Goal: Information Seeking & Learning: Learn about a topic

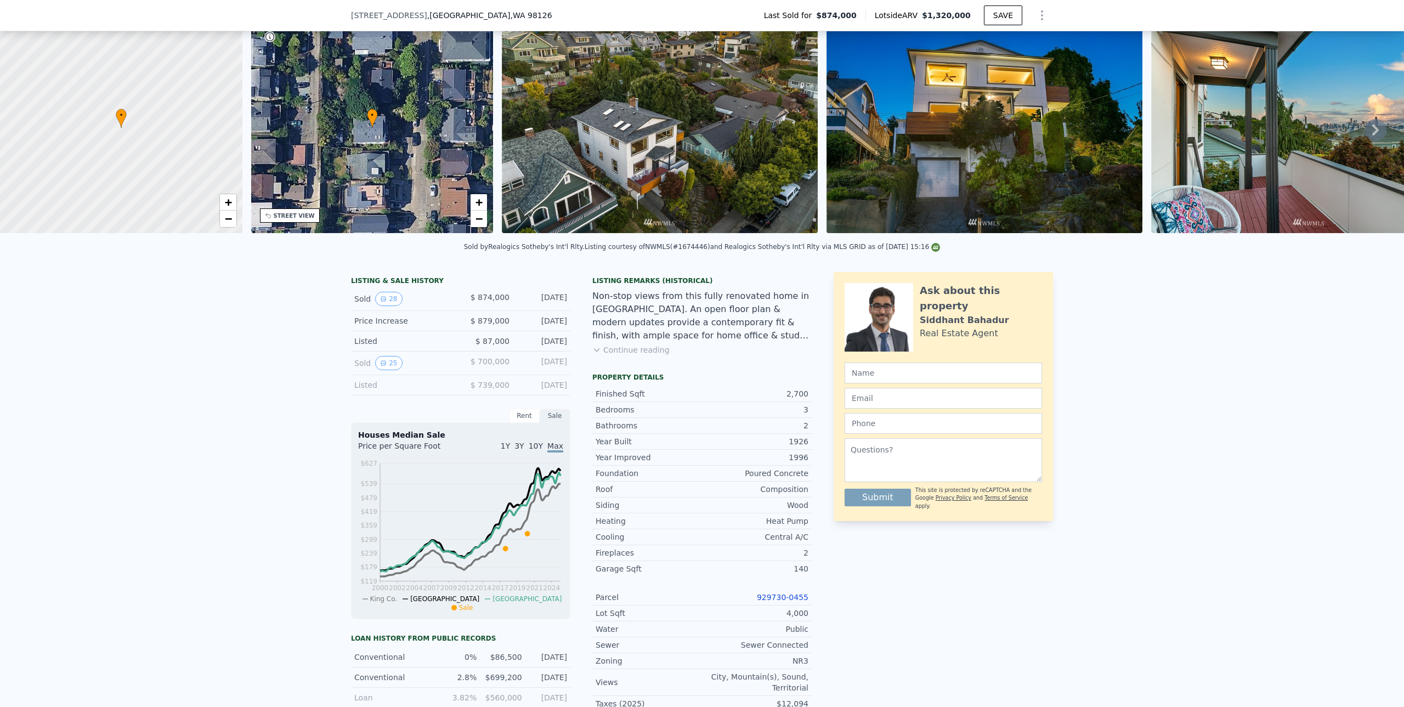
scroll to position [55, 0]
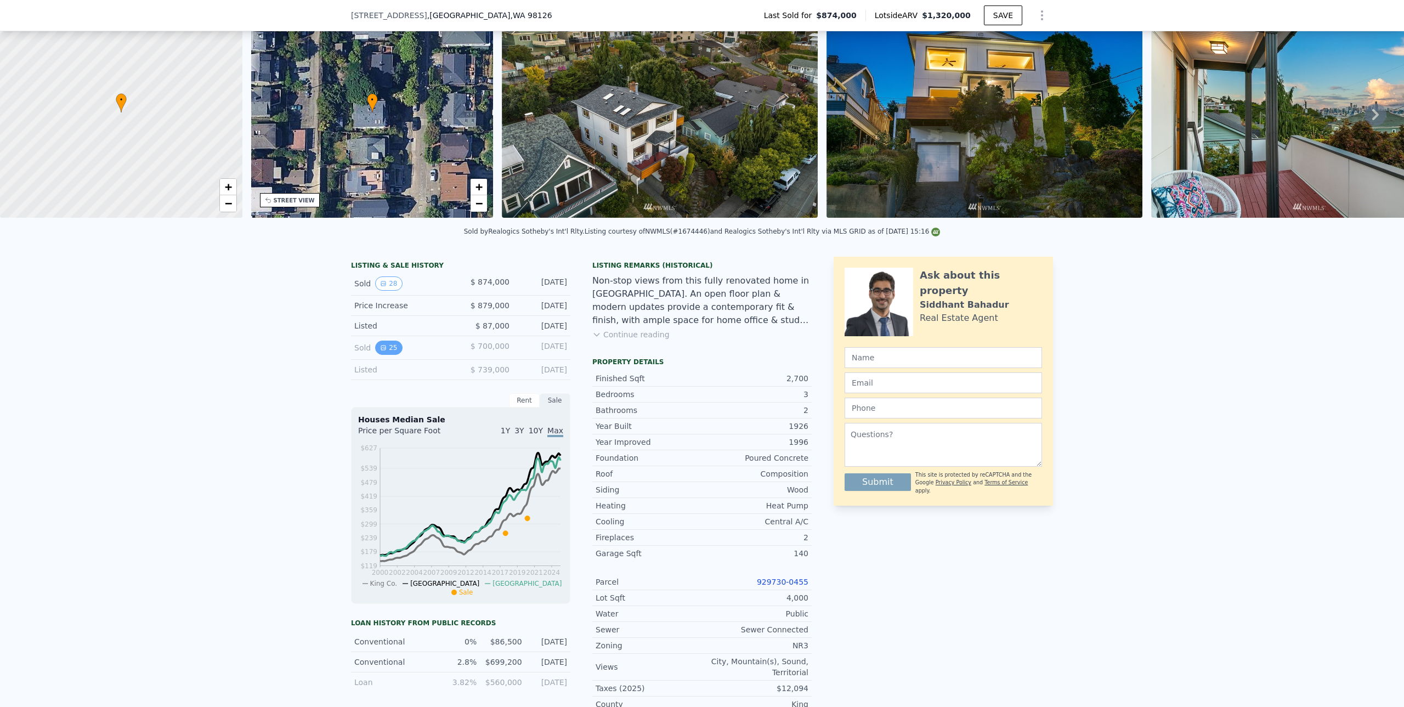
click at [385, 355] on button "25" at bounding box center [388, 348] width 27 height 14
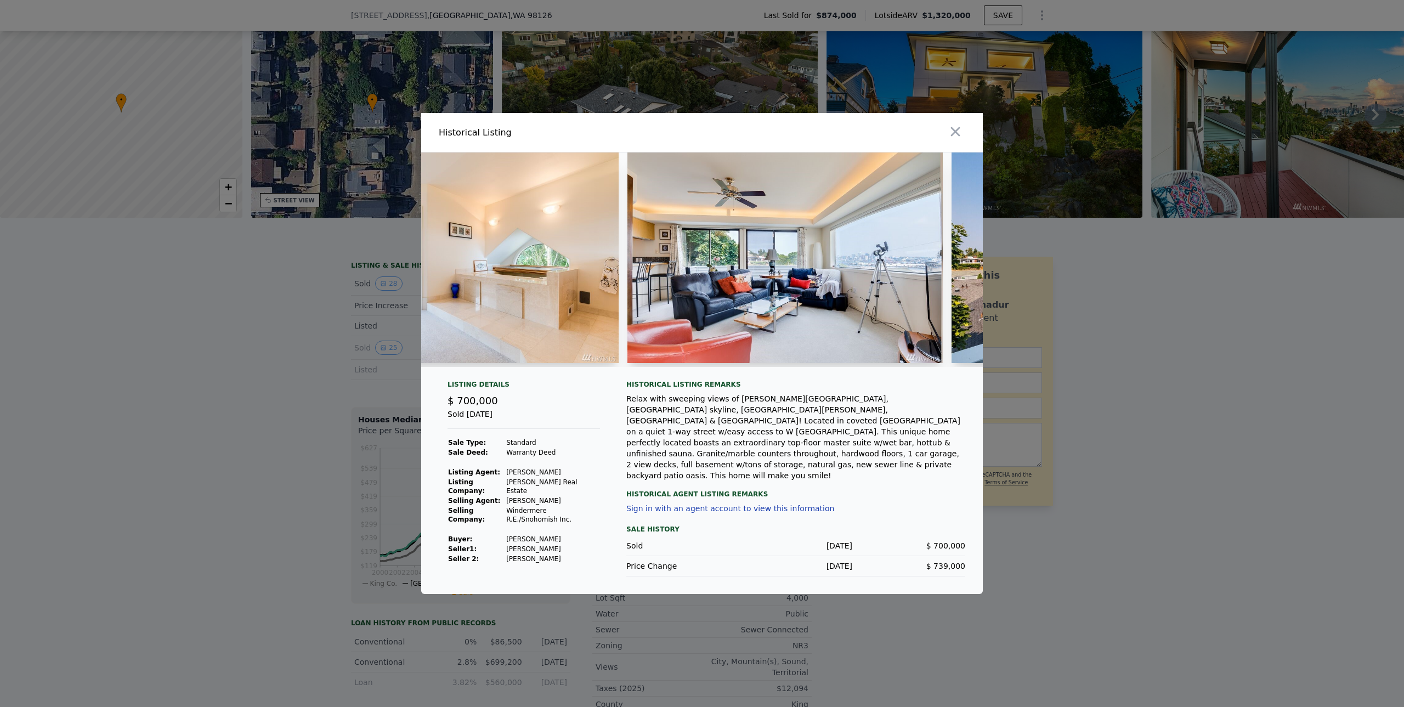
scroll to position [0, 3759]
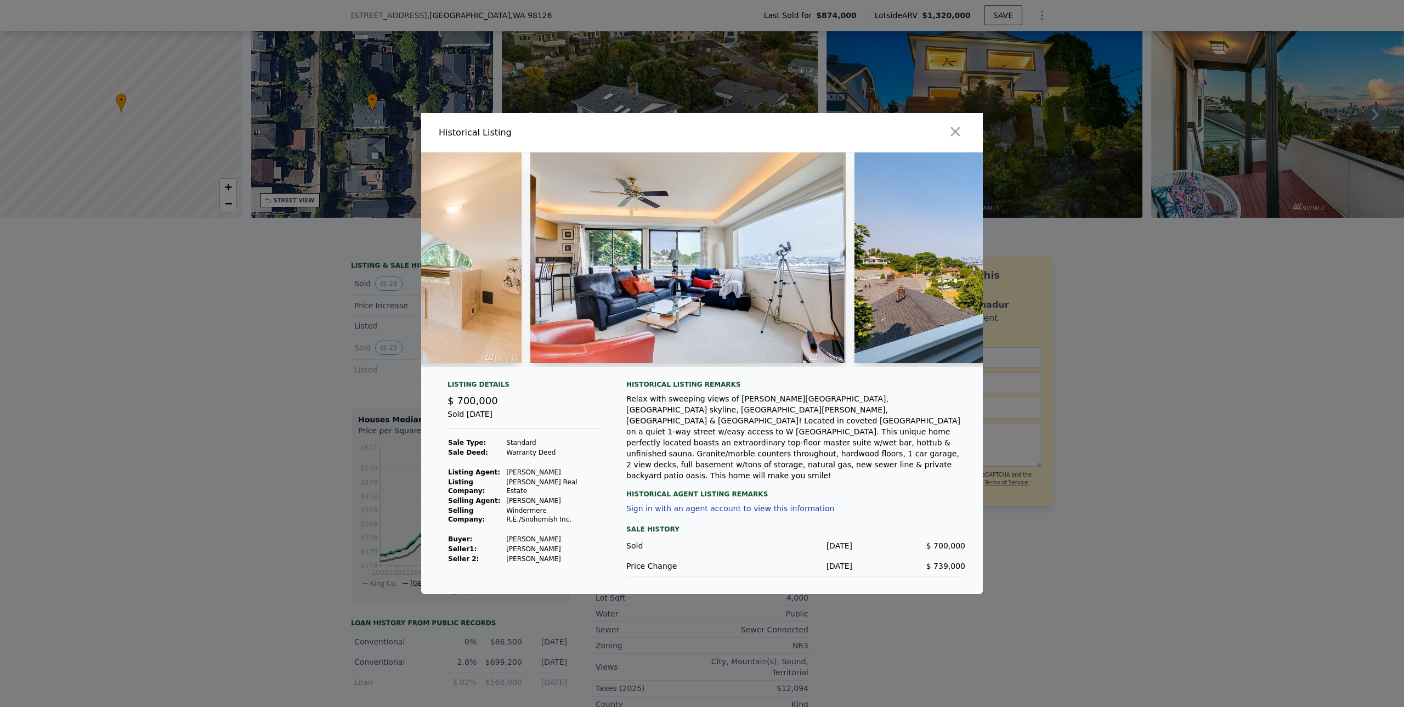
click at [759, 292] on img at bounding box center [688, 257] width 316 height 211
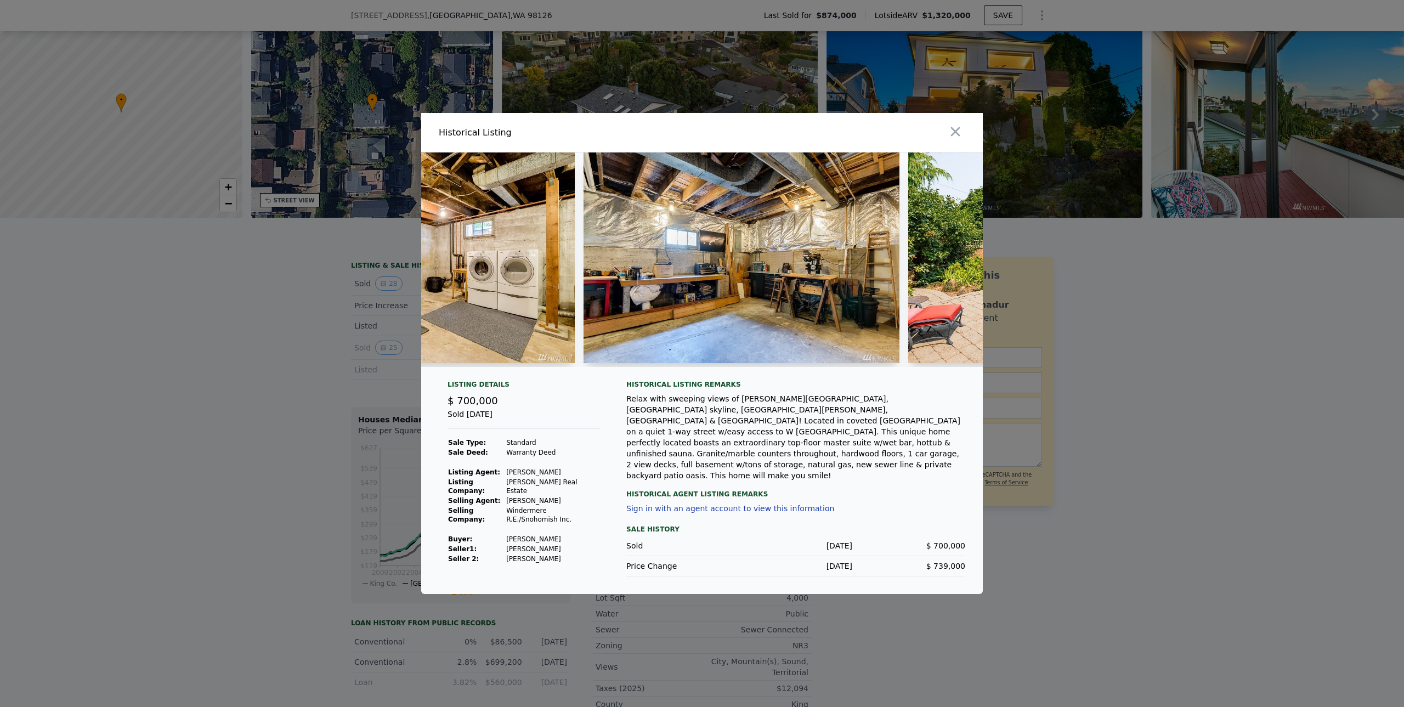
scroll to position [0, 7059]
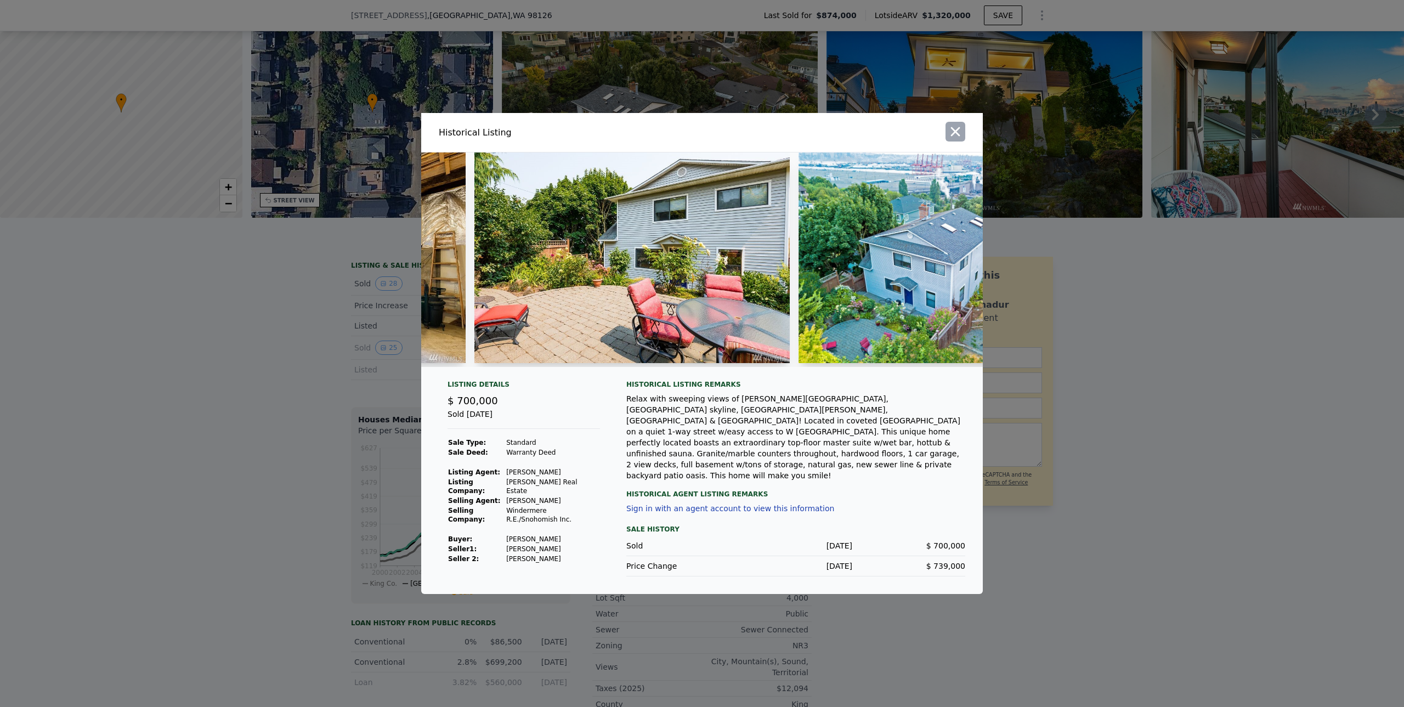
click at [959, 139] on icon "button" at bounding box center [955, 131] width 15 height 15
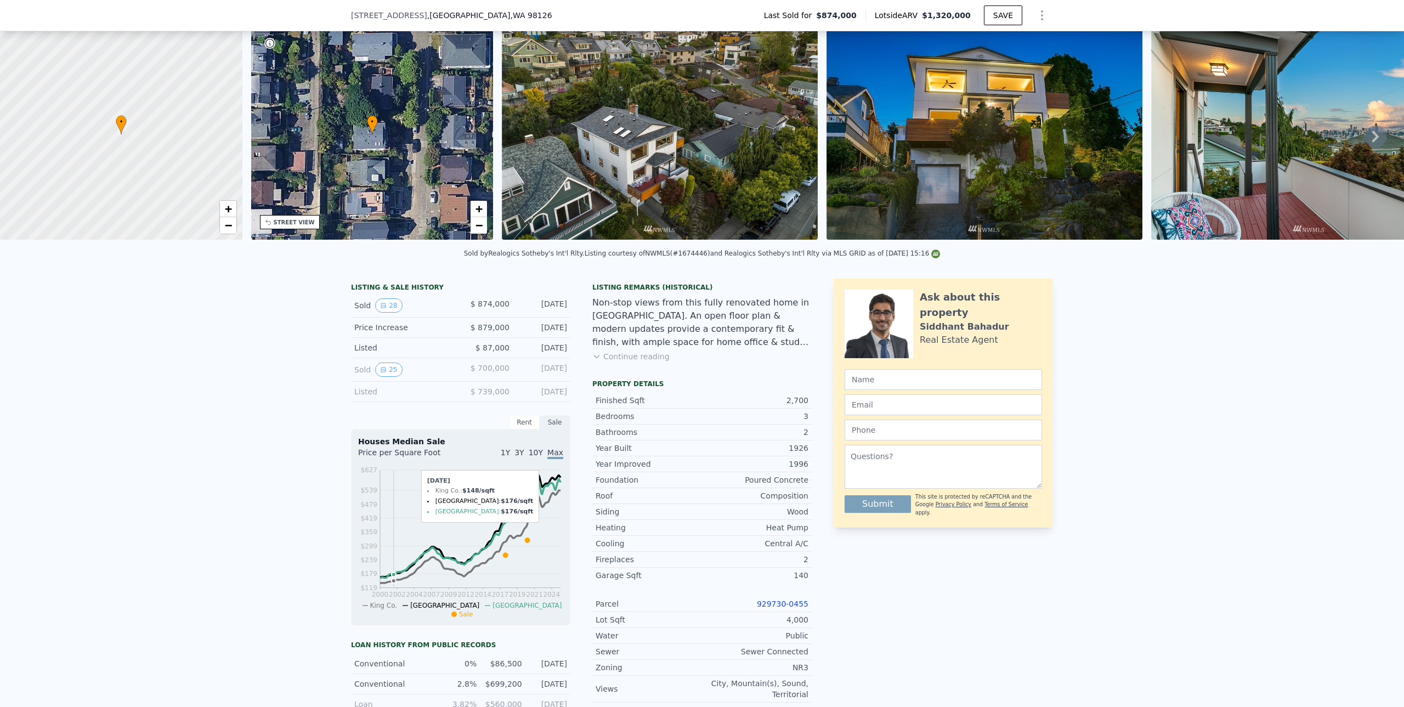
scroll to position [165, 0]
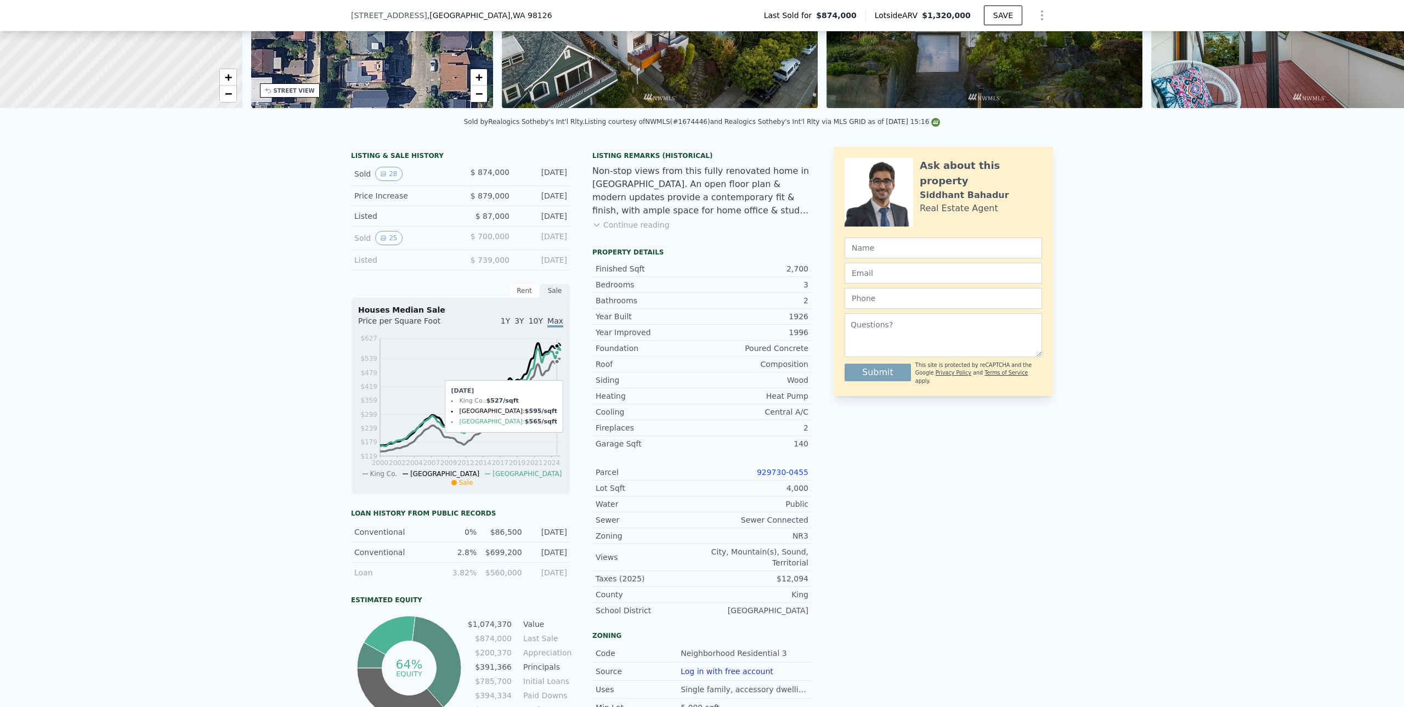
drag, startPoint x: 536, startPoint y: 360, endPoint x: 552, endPoint y: 360, distance: 15.4
click at [553, 360] on icon "2000 2002 2004 2007 2009 2012 2014 2017 2019 2021 2024 $119 $179 $239 $299 $359…" at bounding box center [460, 410] width 205 height 154
click at [554, 359] on icon "2000 2002 2004 2007 2009 2012 2014 2017 2019 2021 2024 $119 $179 $239 $299 $359…" at bounding box center [460, 410] width 205 height 154
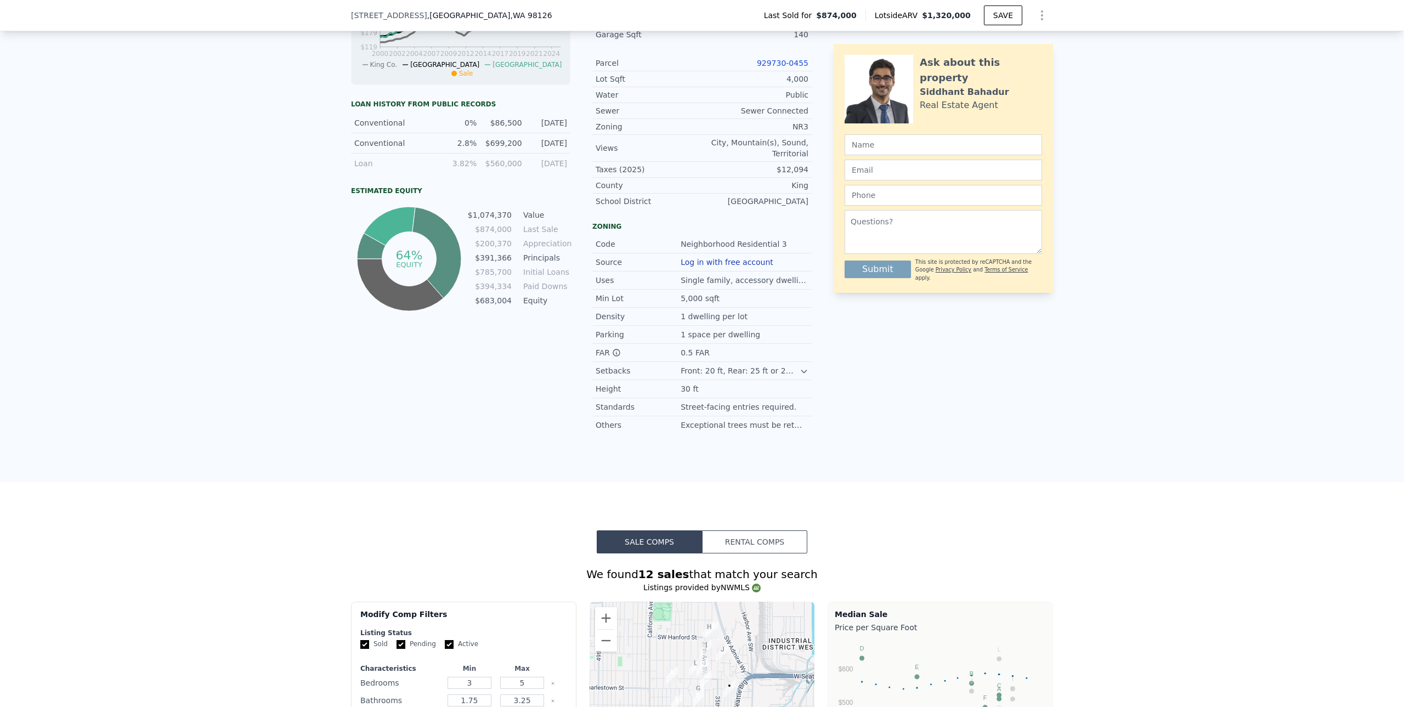
scroll to position [548, 0]
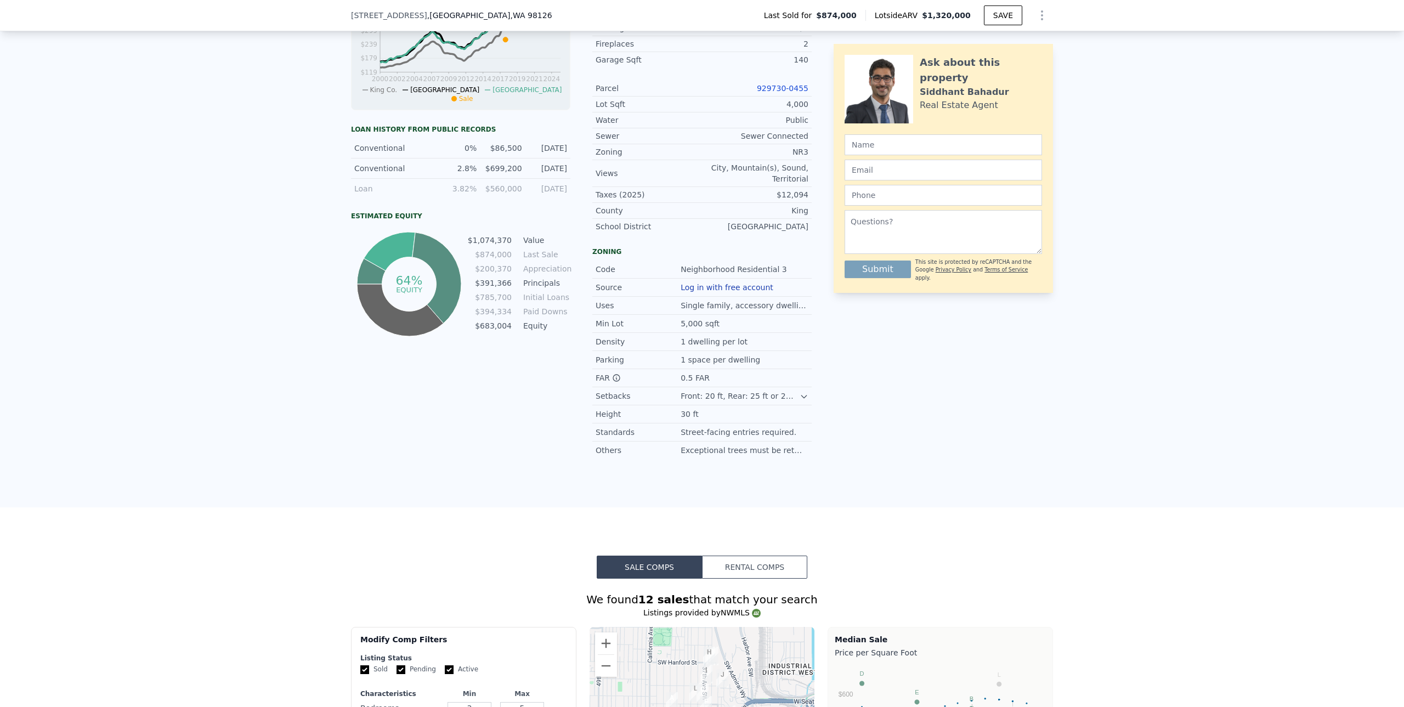
click at [532, 297] on tbody "$1,074,370 Value $874,000 Last Sale $200,370 Appreciation $391,366 Principals $…" at bounding box center [518, 284] width 103 height 100
click at [545, 332] on td "Equity" at bounding box center [545, 326] width 49 height 12
click at [801, 398] on icon at bounding box center [803, 396] width 5 height 3
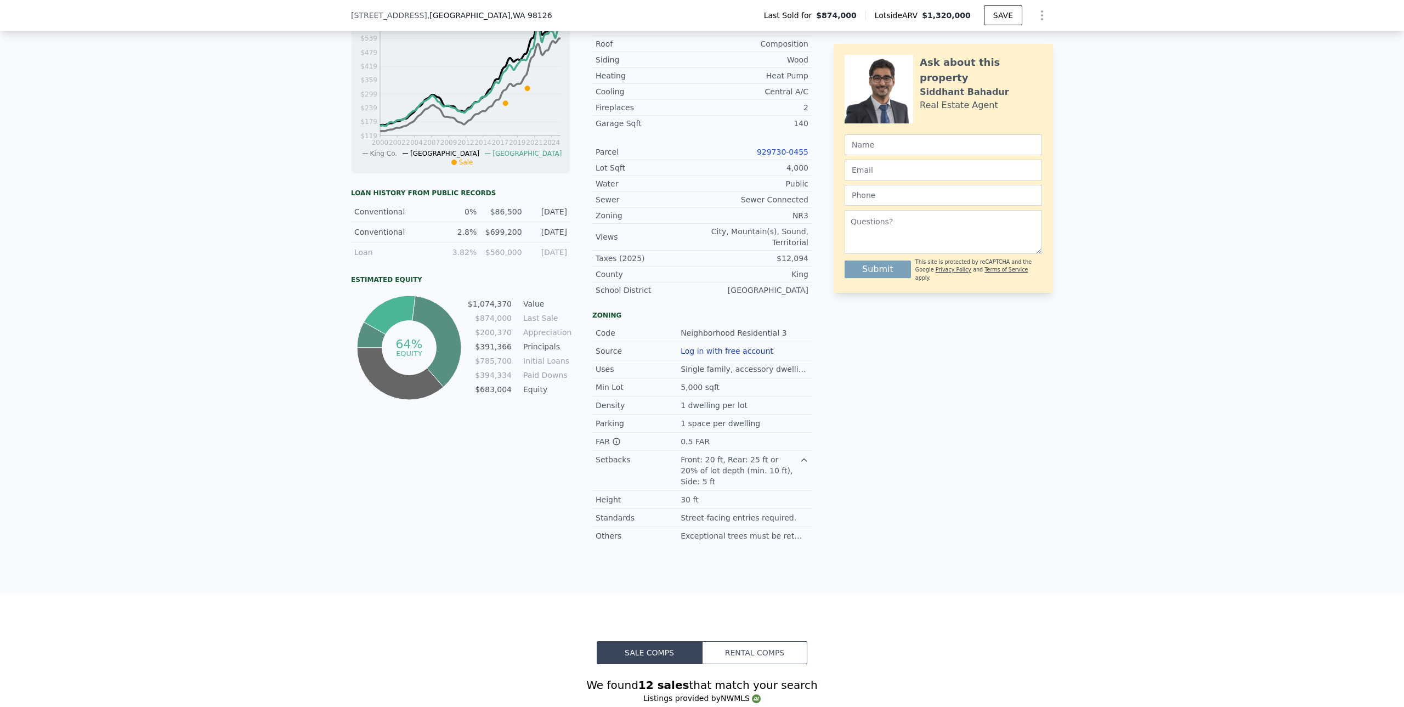
scroll to position [713, 0]
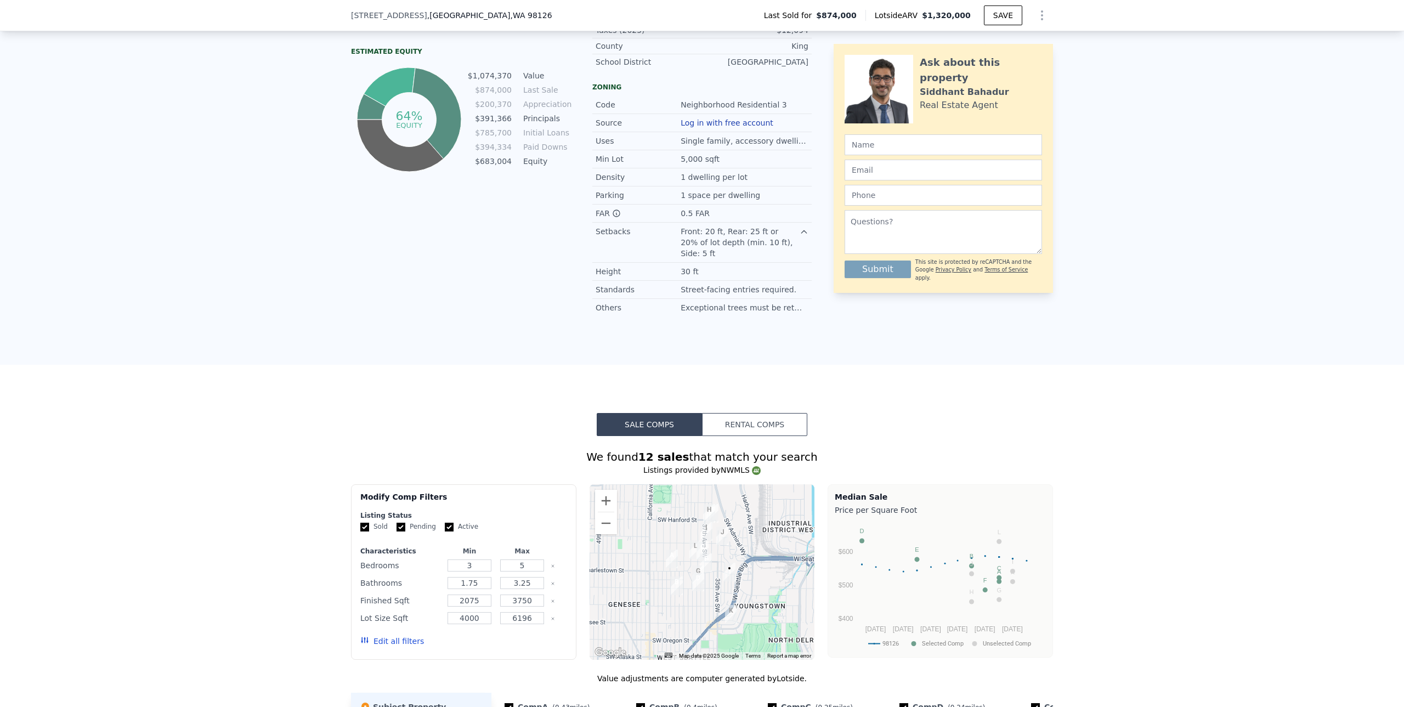
click at [733, 415] on button "Rental Comps" at bounding box center [754, 424] width 105 height 23
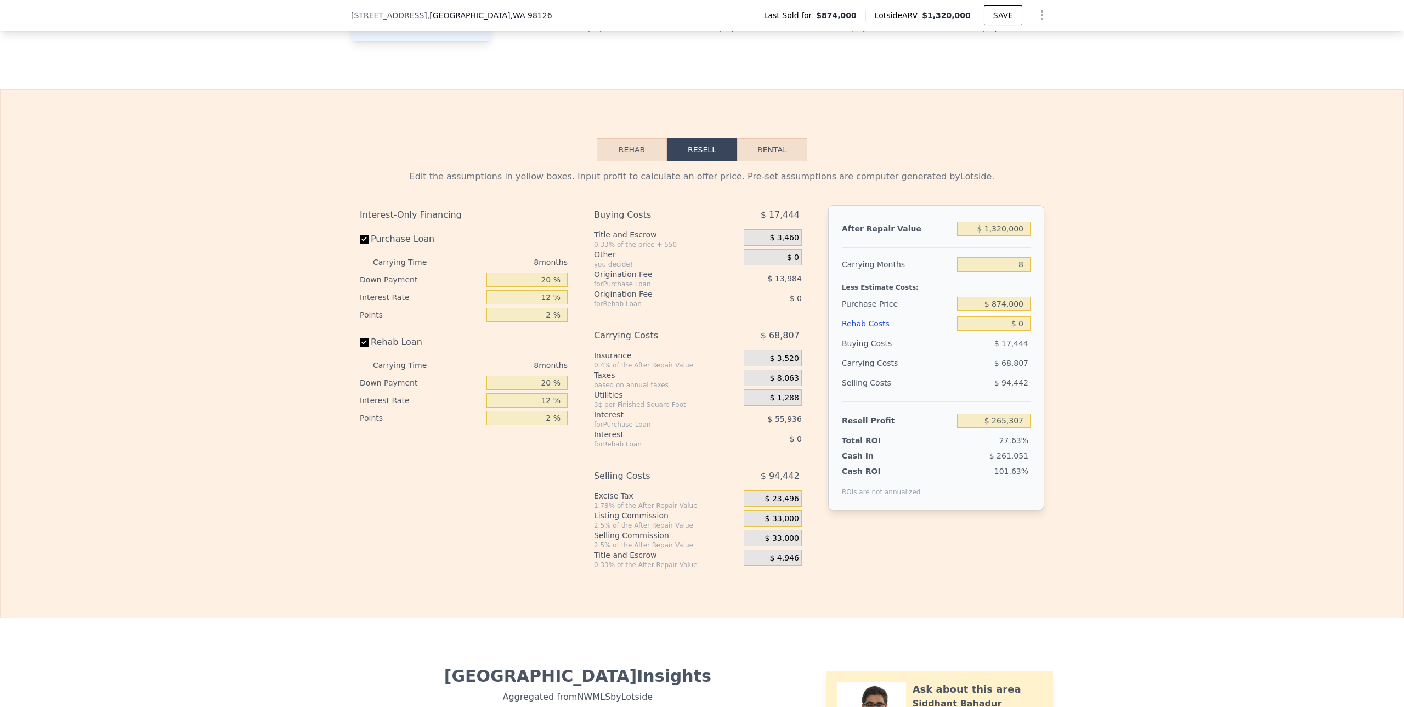
scroll to position [1645, 0]
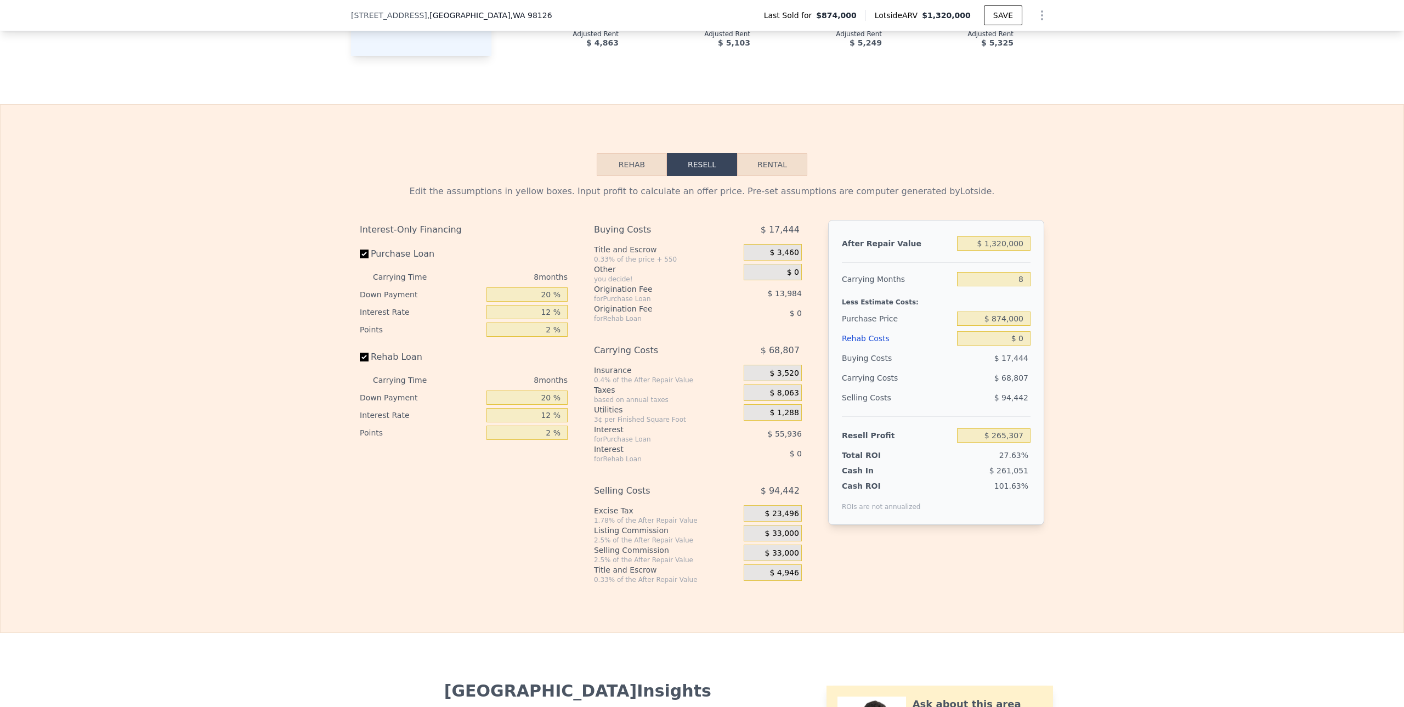
click at [617, 176] on button "Rehab" at bounding box center [632, 164] width 70 height 23
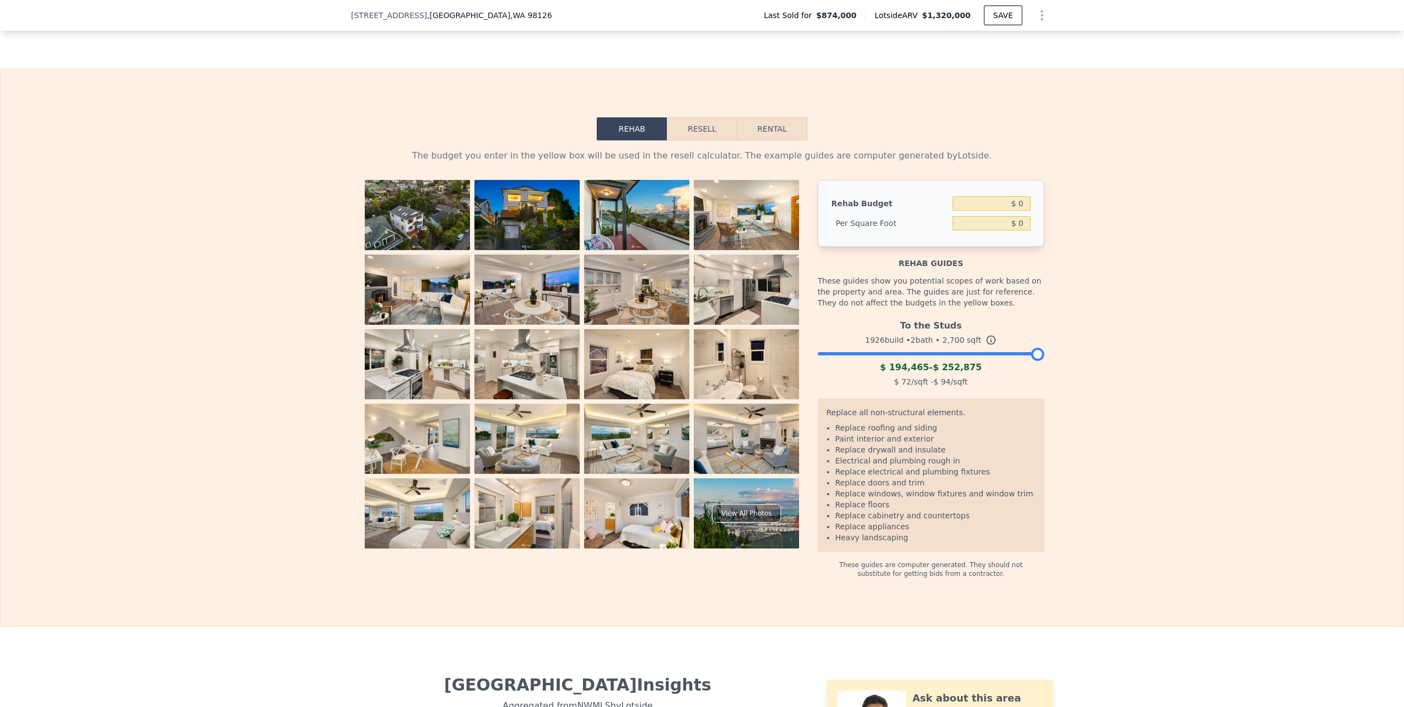
scroll to position [1700, 0]
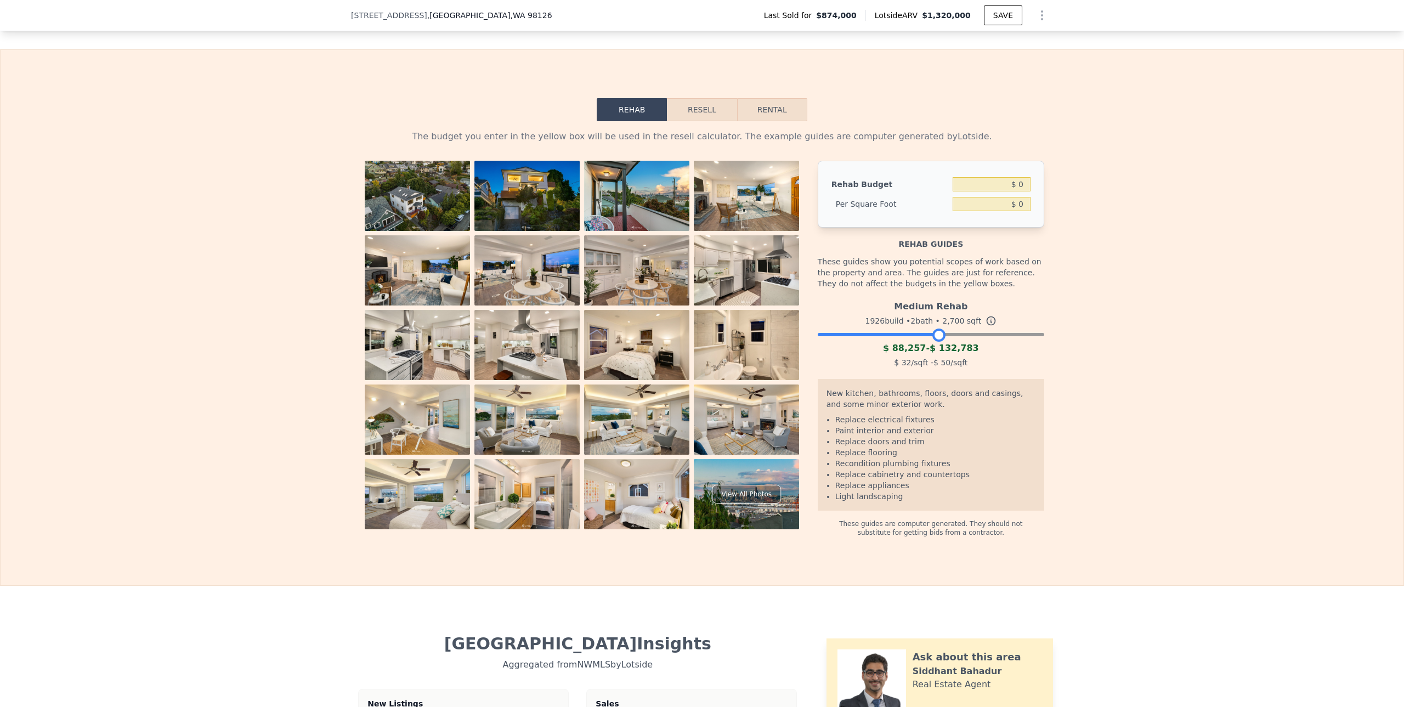
drag, startPoint x: 1032, startPoint y: 343, endPoint x: 933, endPoint y: 356, distance: 100.0
click at [933, 356] on div "Medium Rehab 1926 build • 2 bath • 2,700 sqft $ 88,257 - $ 132,783 $ 32 /sqft -…" at bounding box center [931, 333] width 226 height 75
click at [1038, 348] on div "$ 88,257 - $ 132,783" at bounding box center [931, 348] width 226 height 13
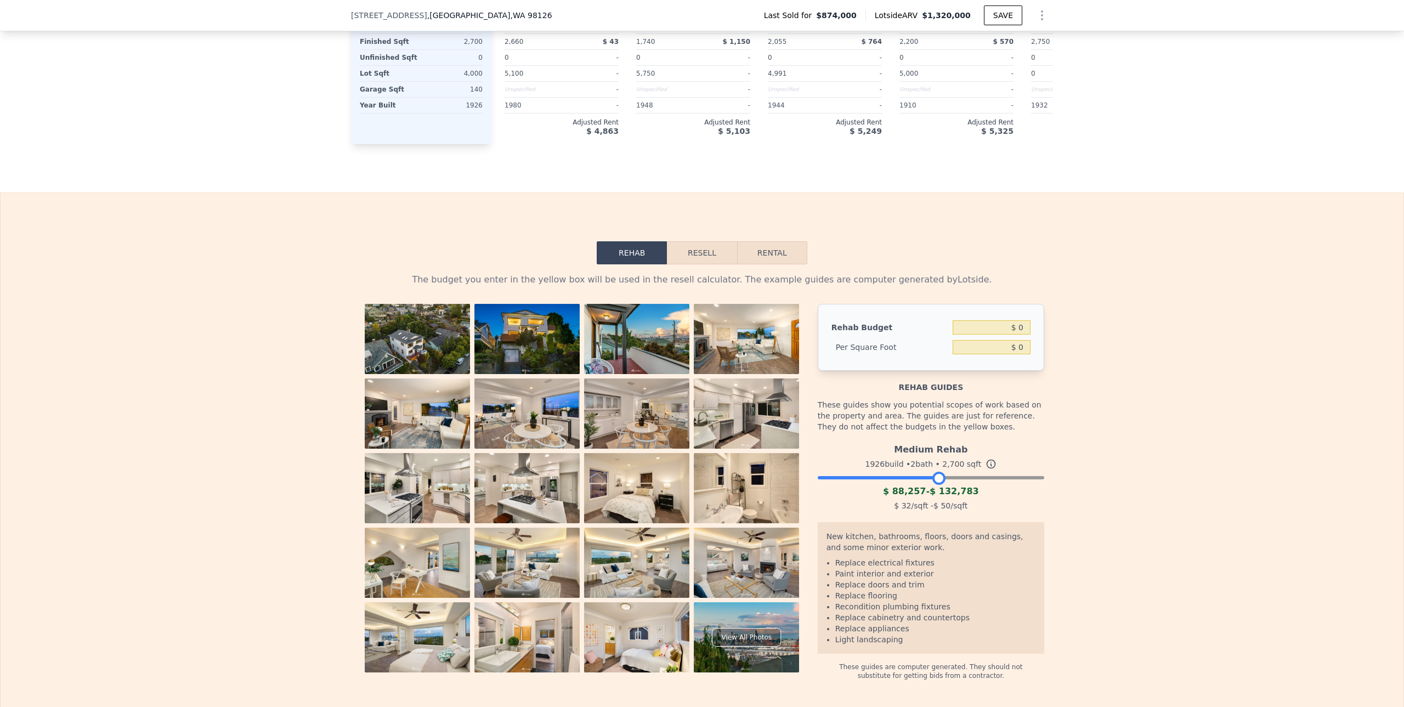
scroll to position [1590, 0]
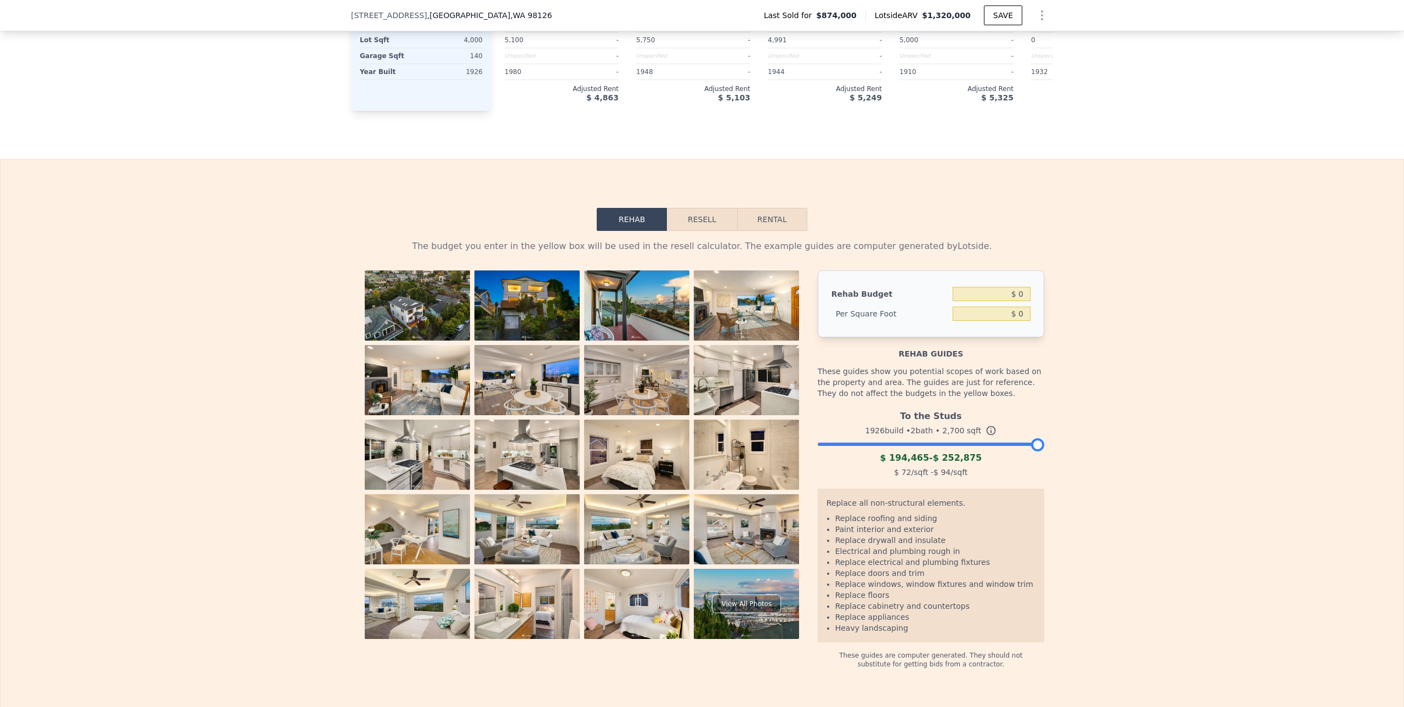
drag, startPoint x: 935, startPoint y: 451, endPoint x: 1054, endPoint y: 449, distance: 119.0
click at [1054, 449] on div "The budget you enter in the yellow box will be used in the resell calculator. T…" at bounding box center [702, 450] width 1403 height 438
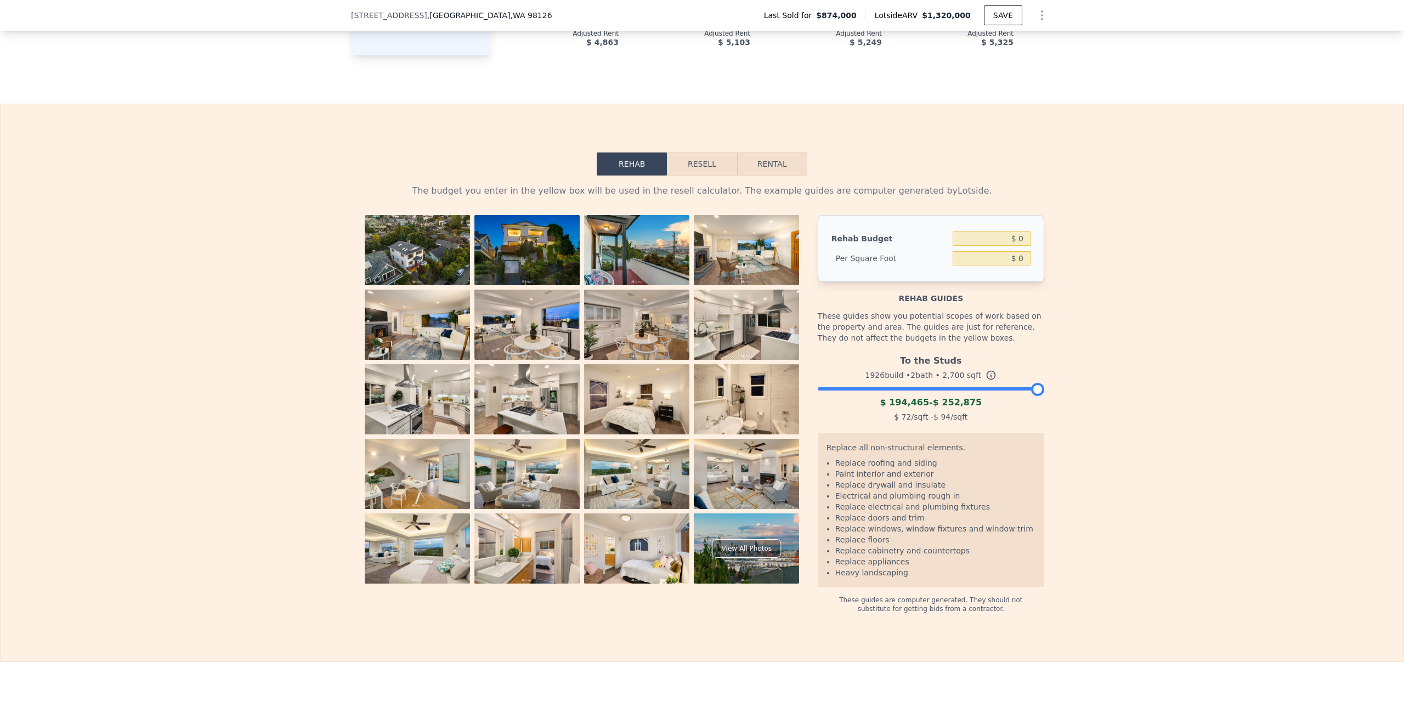
scroll to position [1645, 0]
